Goal: Information Seeking & Learning: Find specific fact

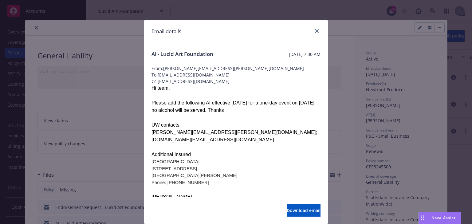
scroll to position [92, 0]
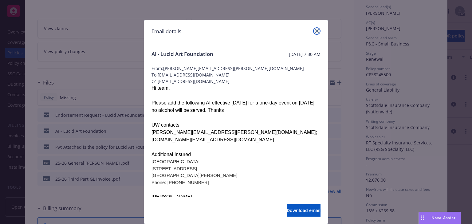
click at [316, 29] on icon "close" at bounding box center [317, 31] width 4 height 4
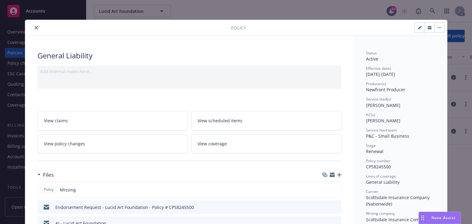
scroll to position [0, 0]
click at [34, 28] on icon "close" at bounding box center [36, 28] width 4 height 4
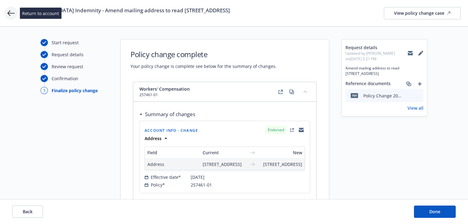
click at [13, 12] on icon at bounding box center [10, 13] width 7 height 7
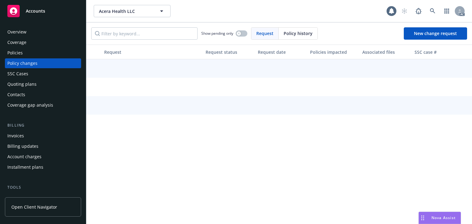
click at [18, 53] on div "Policies" at bounding box center [14, 53] width 15 height 10
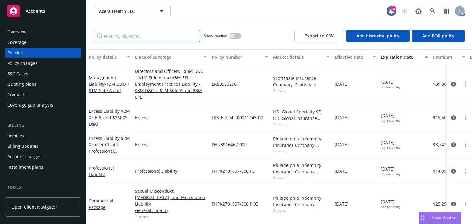
click at [128, 32] on input "Filter by keyword..." at bounding box center [147, 36] width 106 height 12
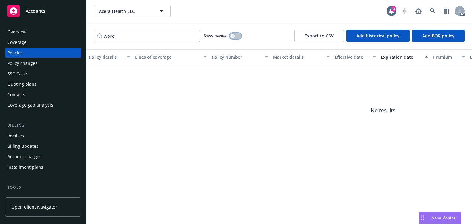
click at [240, 36] on button "button" at bounding box center [235, 36] width 12 height 6
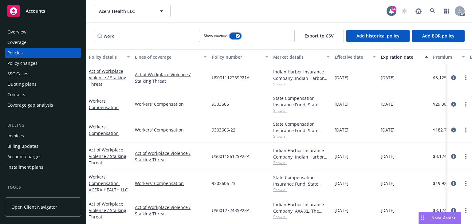
scroll to position [54, 0]
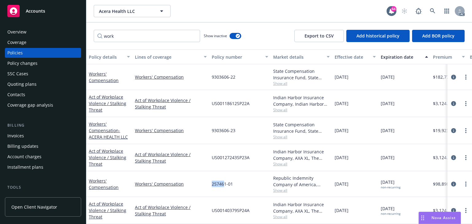
drag, startPoint x: 216, startPoint y: 178, endPoint x: 225, endPoint y: 178, distance: 8.3
click at [225, 178] on div "257461-01" at bounding box center [239, 184] width 61 height 26
click at [142, 37] on input "work" at bounding box center [147, 36] width 106 height 12
paste input "25746"
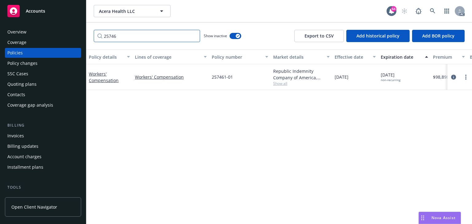
scroll to position [0, 0]
type input "25746"
click at [235, 129] on div "Policy details Lines of coverage Policy number Market details Effective date Ex…" at bounding box center [278, 136] width 385 height 174
click at [453, 76] on icon "circleInformation" at bounding box center [453, 77] width 5 height 5
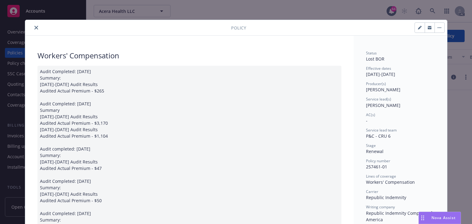
scroll to position [18, 0]
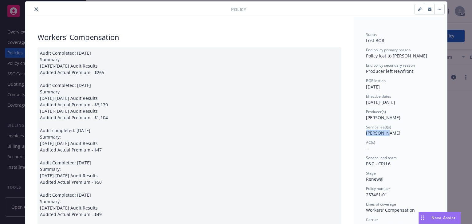
drag, startPoint x: 362, startPoint y: 134, endPoint x: 386, endPoint y: 132, distance: 23.7
click at [35, 9] on icon "close" at bounding box center [36, 9] width 4 height 4
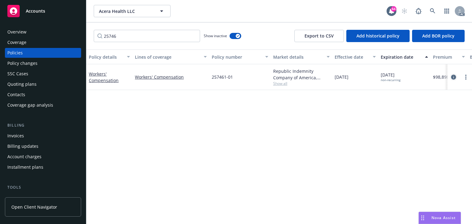
click at [453, 77] on icon "circleInformation" at bounding box center [453, 77] width 5 height 5
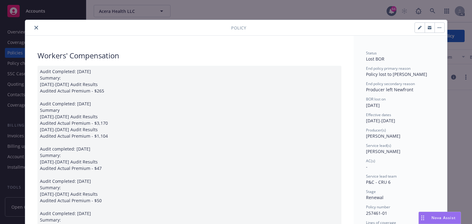
scroll to position [18, 0]
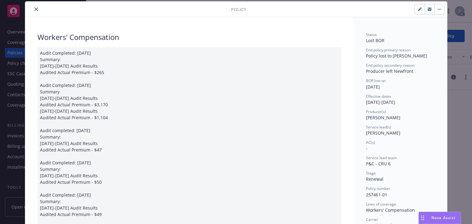
click at [36, 11] on button "close" at bounding box center [36, 9] width 7 height 7
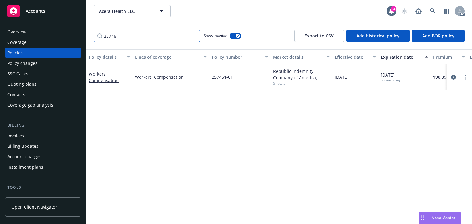
drag, startPoint x: 130, startPoint y: 37, endPoint x: 22, endPoint y: 39, distance: 108.4
click at [27, 39] on div "Accounts Overview Coverage Policies Policy changes SSC Cases Quoting plans Cont…" at bounding box center [236, 112] width 472 height 224
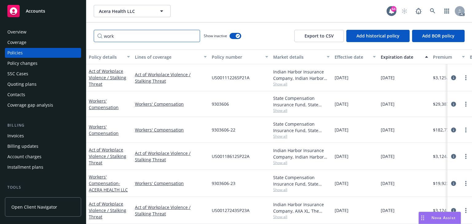
scroll to position [54, 0]
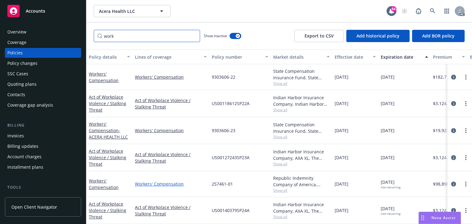
type input "work"
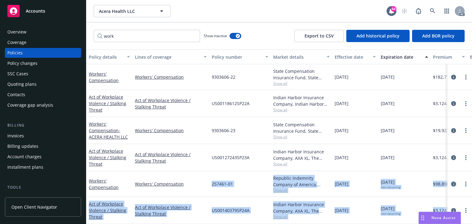
scroll to position [54, 56]
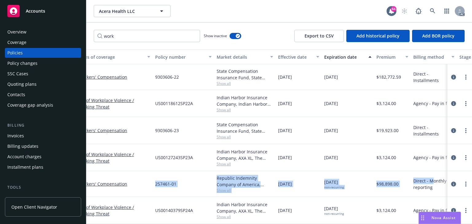
drag, startPoint x: 191, startPoint y: 177, endPoint x: 433, endPoint y: 177, distance: 241.6
click at [433, 177] on div "Workers' Compensation Workers' Compensation 257461-01 Republic Indemnity Compan…" at bounding box center [326, 184] width 592 height 26
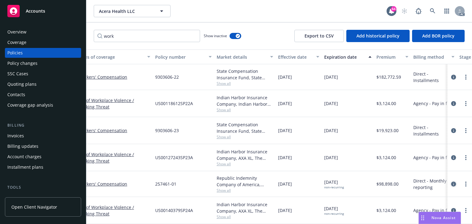
click at [451, 181] on icon "circleInformation" at bounding box center [453, 183] width 5 height 5
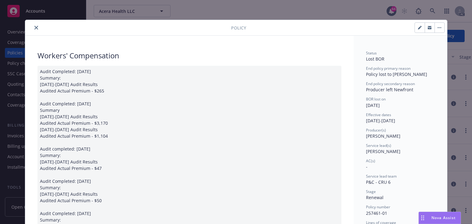
scroll to position [18, 0]
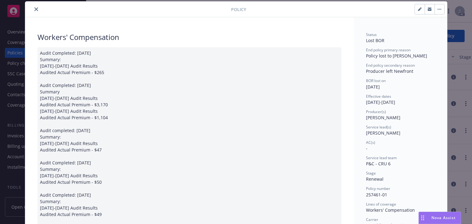
click at [368, 134] on span "Mike Tsai" at bounding box center [383, 133] width 34 height 6
copy span "Mike"
click at [35, 10] on icon "close" at bounding box center [36, 9] width 4 height 4
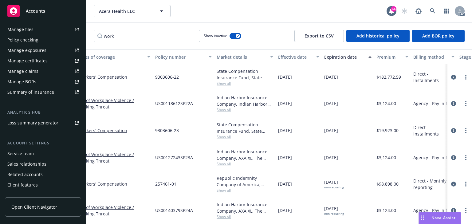
scroll to position [176, 0]
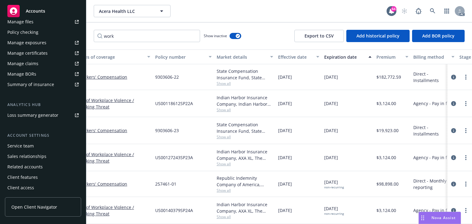
click at [33, 146] on div "Service team" at bounding box center [42, 146] width 71 height 10
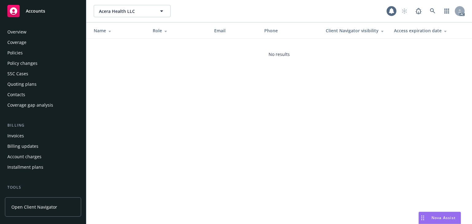
scroll to position [176, 0]
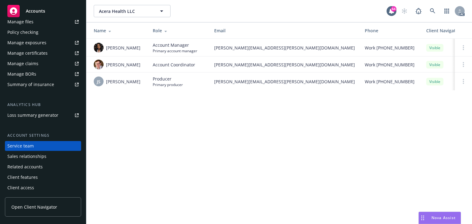
click at [179, 133] on div "Acera Health LLC Acera Health LLC 64 AC Name Role Email Phone Client Navigator …" at bounding box center [278, 112] width 385 height 224
drag, startPoint x: 135, startPoint y: 63, endPoint x: 55, endPoint y: 113, distance: 94.5
click at [107, 65] on div "Elliot Ivins" at bounding box center [118, 65] width 49 height 10
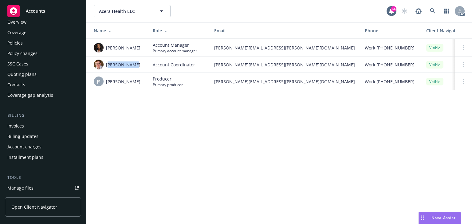
scroll to position [0, 0]
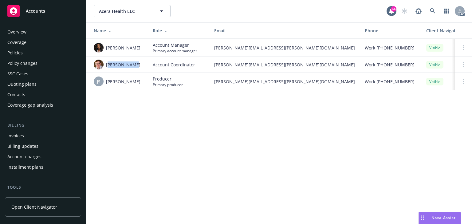
click at [26, 54] on div "Policies" at bounding box center [42, 53] width 71 height 10
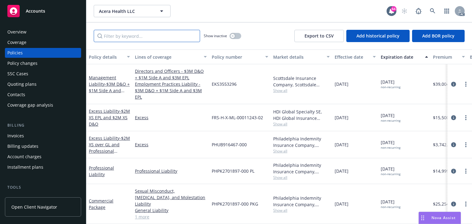
click at [125, 39] on input "Filter by keyword..." at bounding box center [147, 36] width 106 height 12
click at [453, 201] on icon "circleInformation" at bounding box center [453, 203] width 5 height 5
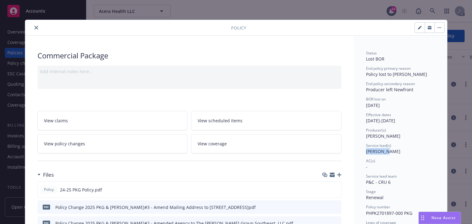
click at [390, 153] on div "Service lead(s) Mike Tsai" at bounding box center [400, 149] width 69 height 12
click at [35, 27] on icon "close" at bounding box center [36, 28] width 4 height 4
